Goal: Check status: Check status

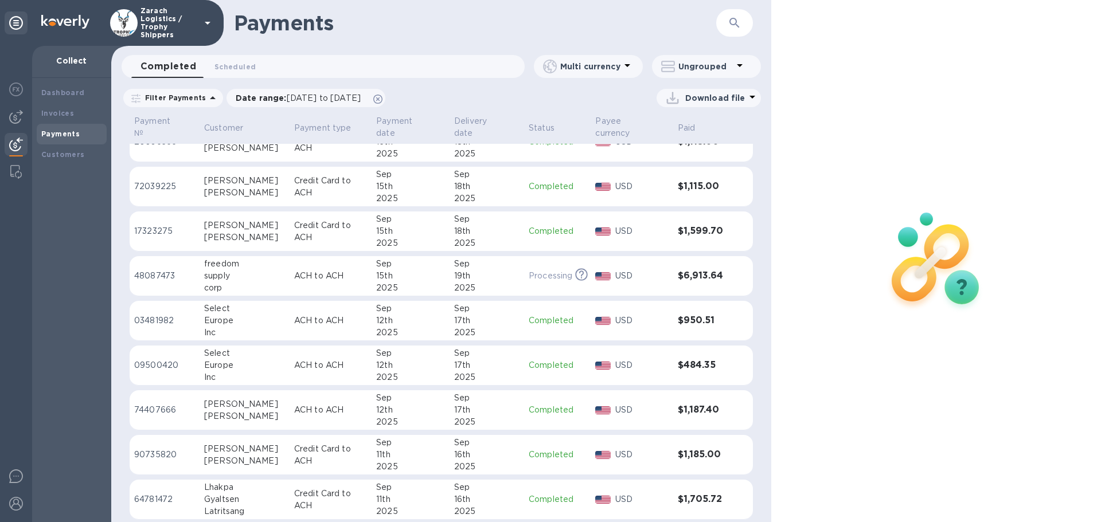
scroll to position [865, 0]
click at [178, 416] on p "74407666" at bounding box center [164, 410] width 61 height 12
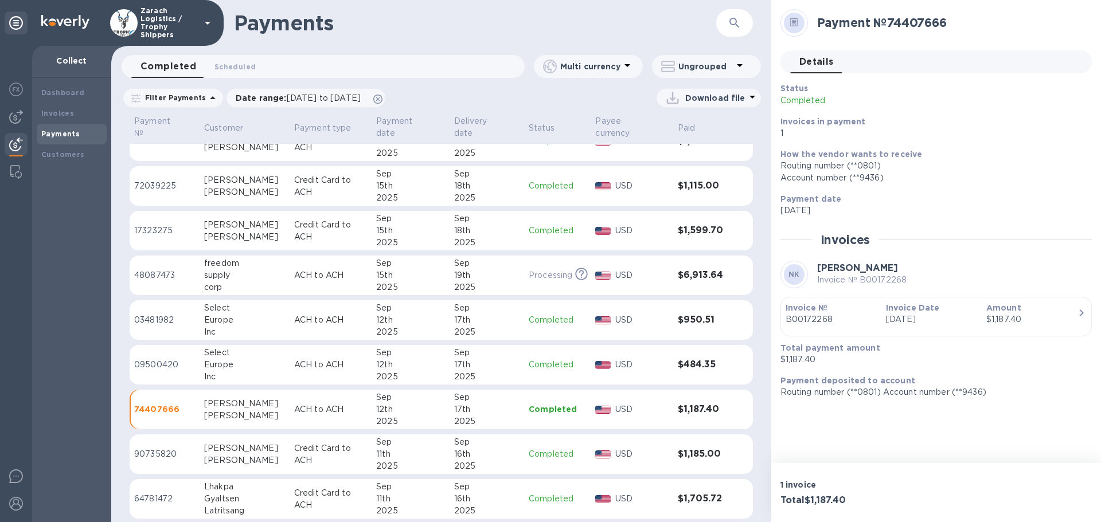
click at [170, 371] on p "09500420" at bounding box center [164, 365] width 61 height 12
click at [155, 326] on p "03481982" at bounding box center [164, 320] width 61 height 12
click at [161, 326] on p "03481982" at bounding box center [164, 319] width 61 height 11
